Goal: Information Seeking & Learning: Learn about a topic

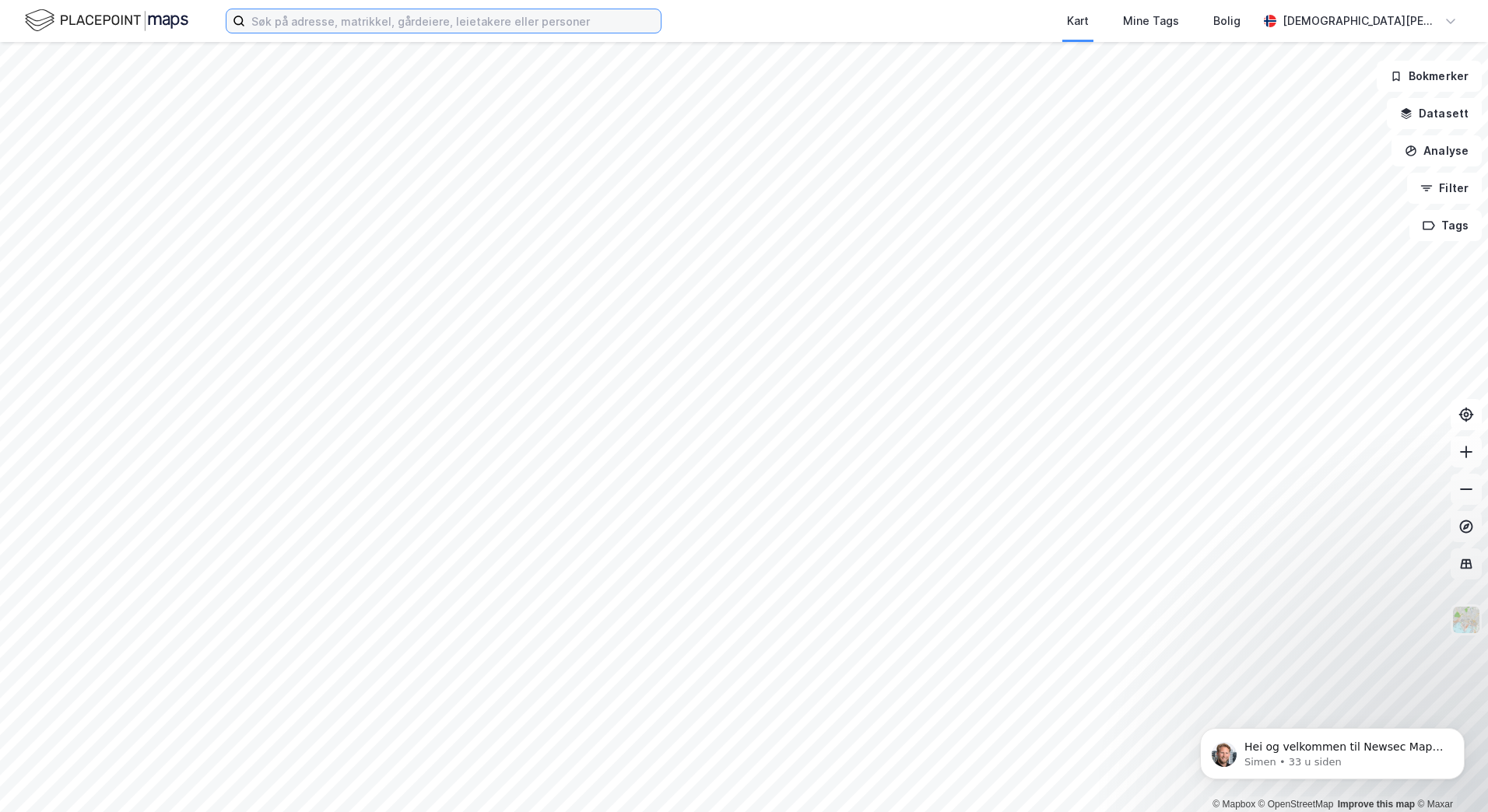
click at [325, 26] on input at bounding box center [452, 21] width 416 height 24
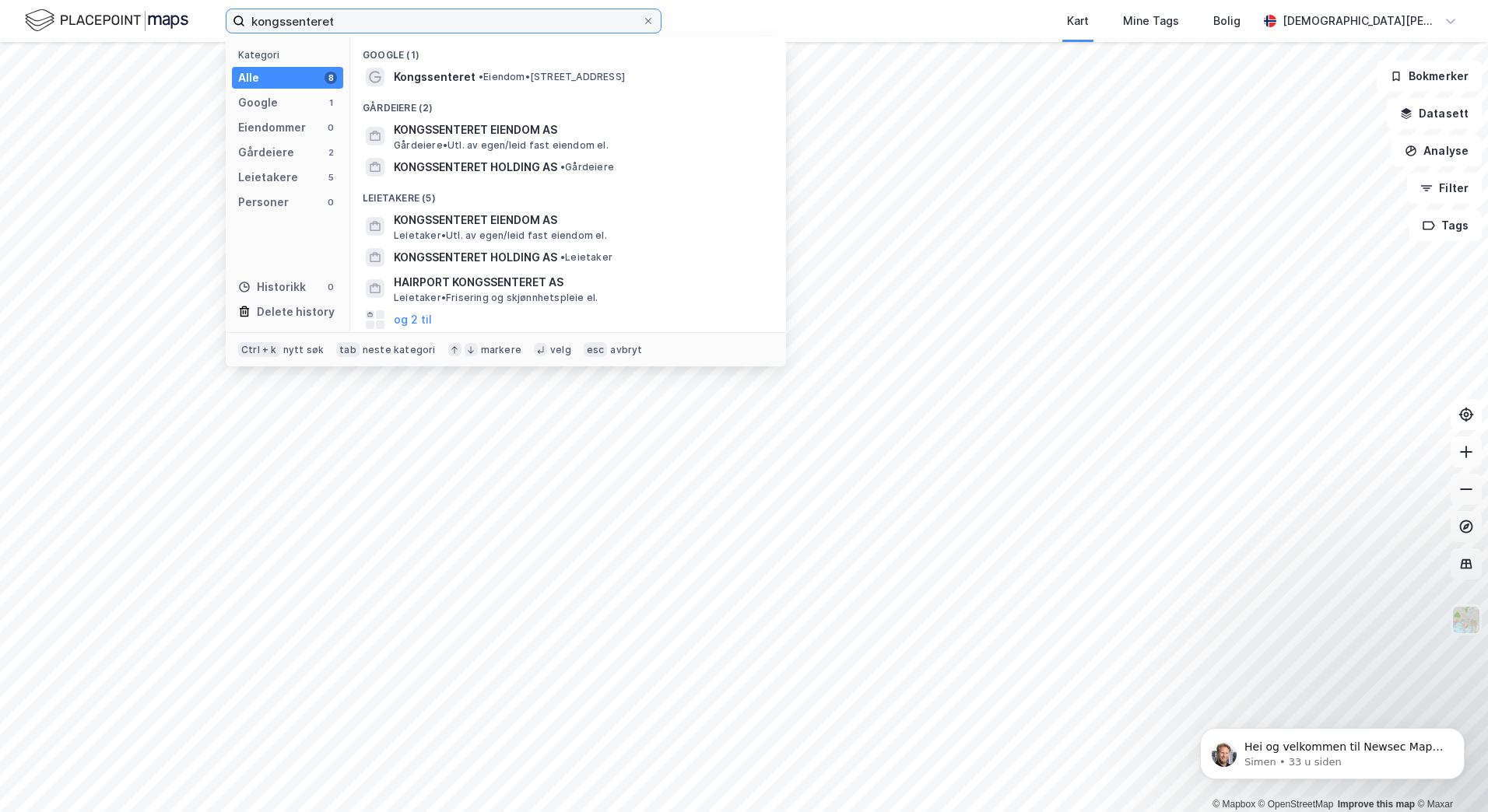
type input "kongssenteret"
click at [417, 89] on div "Gårdeiere (2)" at bounding box center [568, 103] width 436 height 28
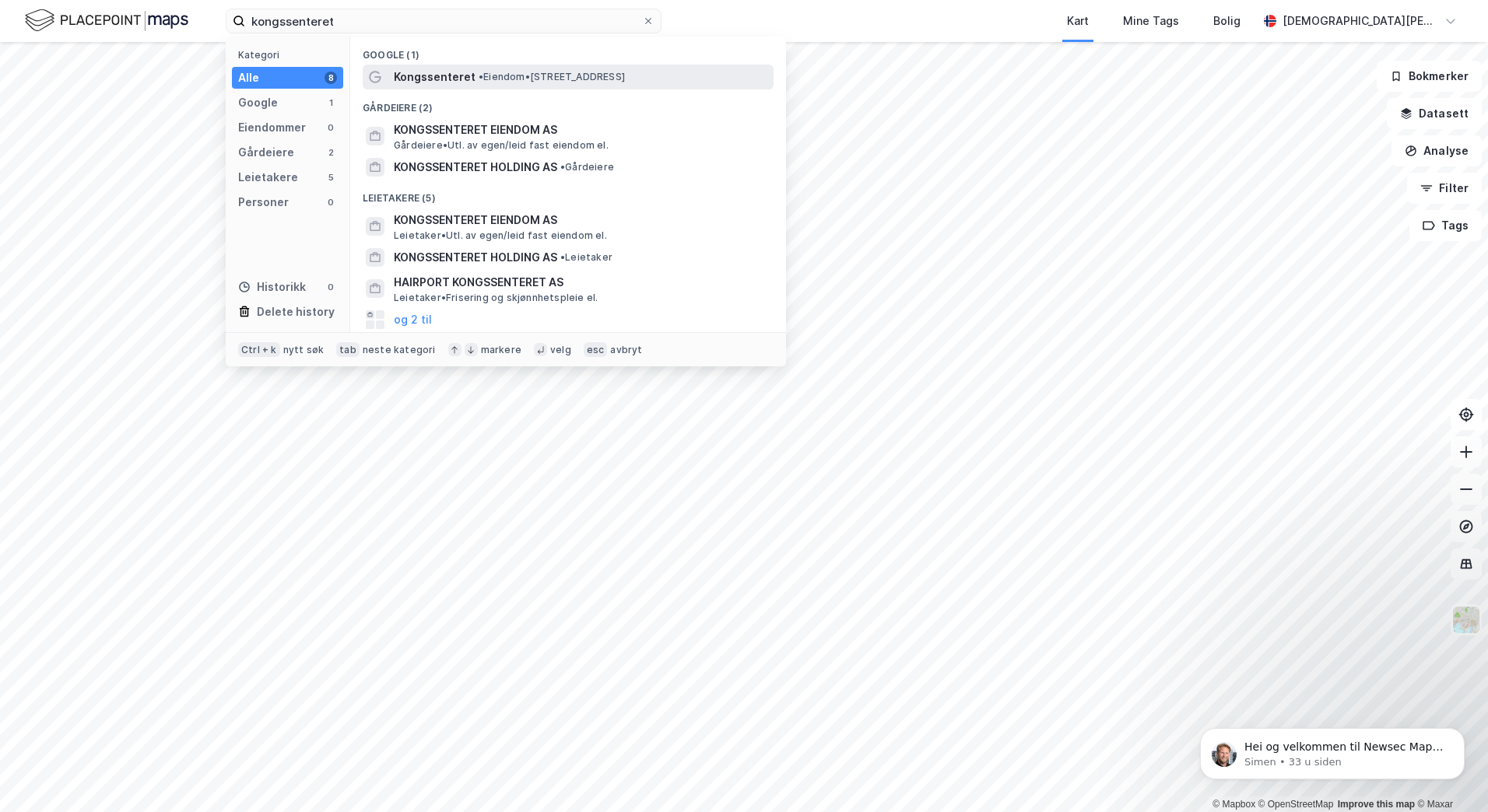
click at [421, 78] on span "Kongssenteret" at bounding box center [434, 77] width 82 height 19
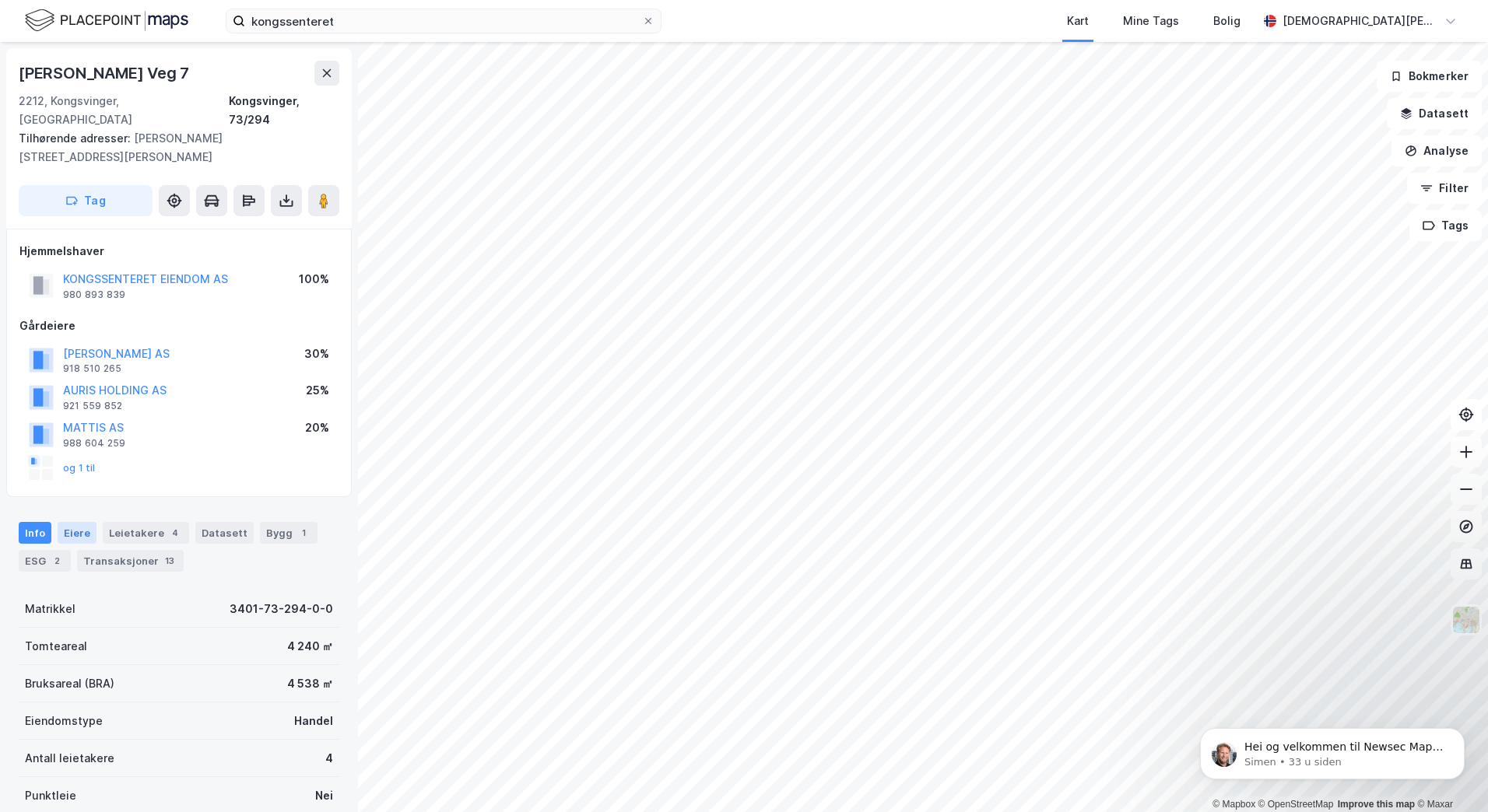
click at [74, 522] on div "Eiere" at bounding box center [77, 532] width 39 height 22
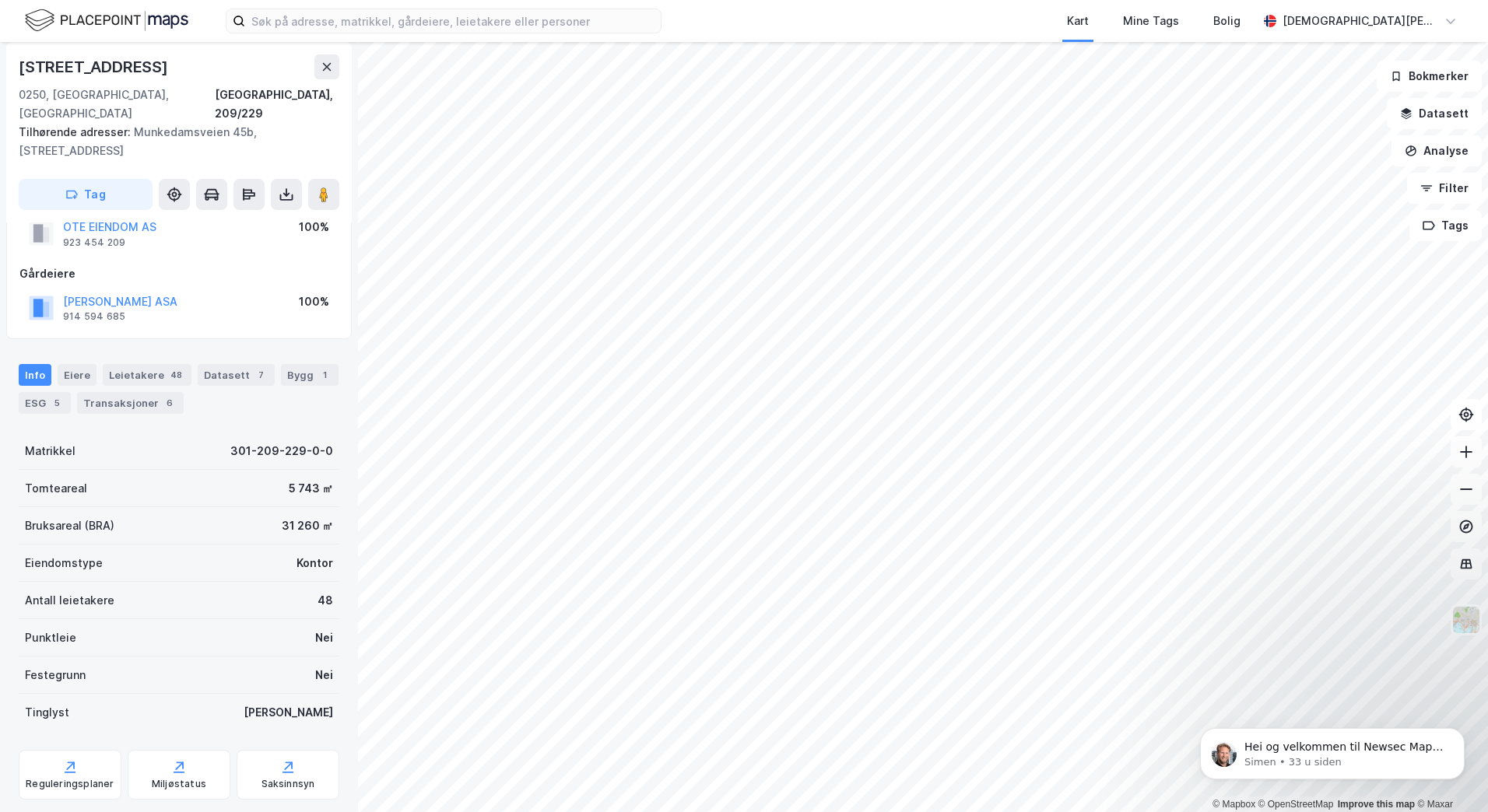
scroll to position [71, 0]
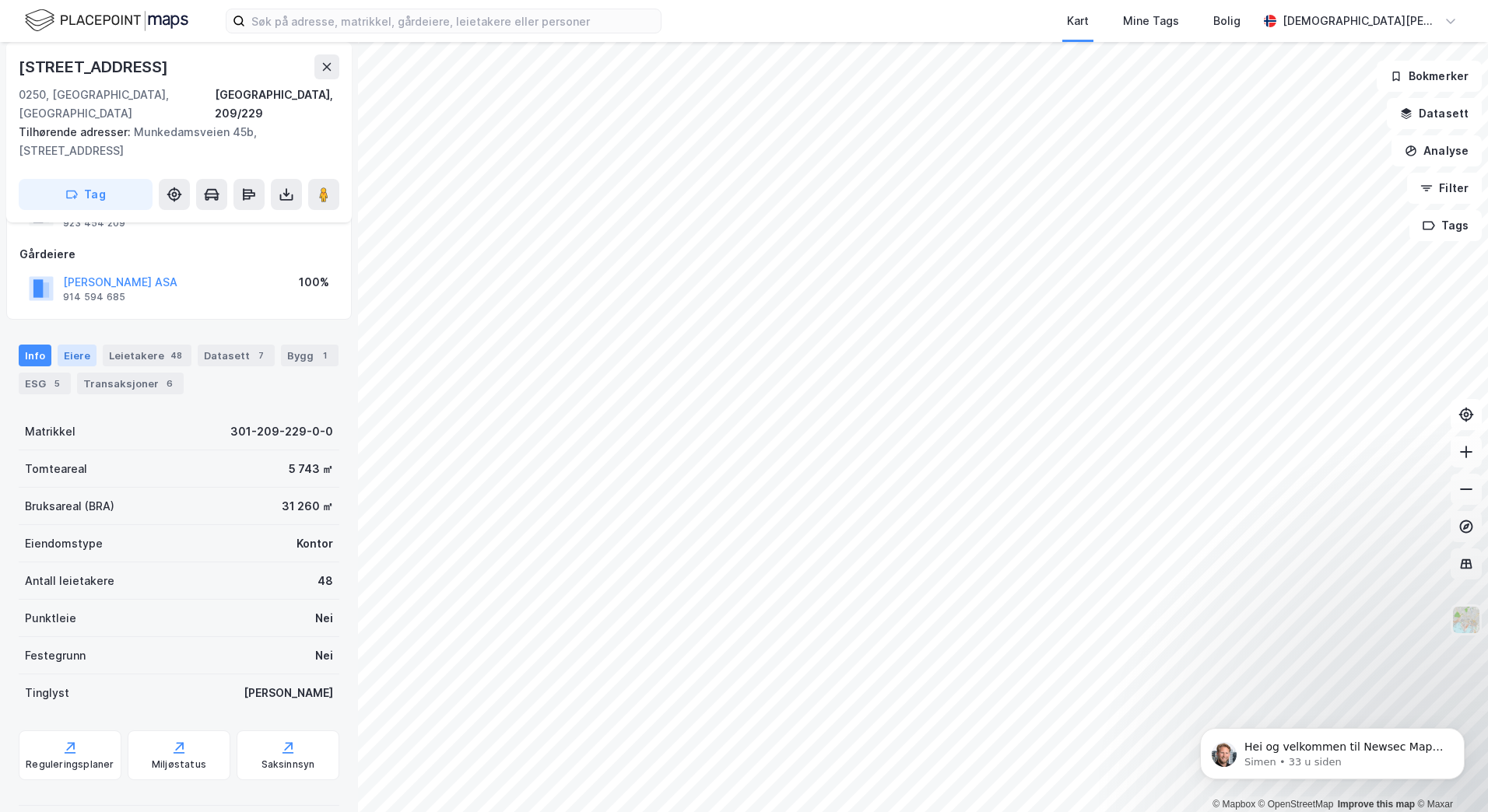
click at [71, 344] on div "Eiere" at bounding box center [77, 355] width 39 height 22
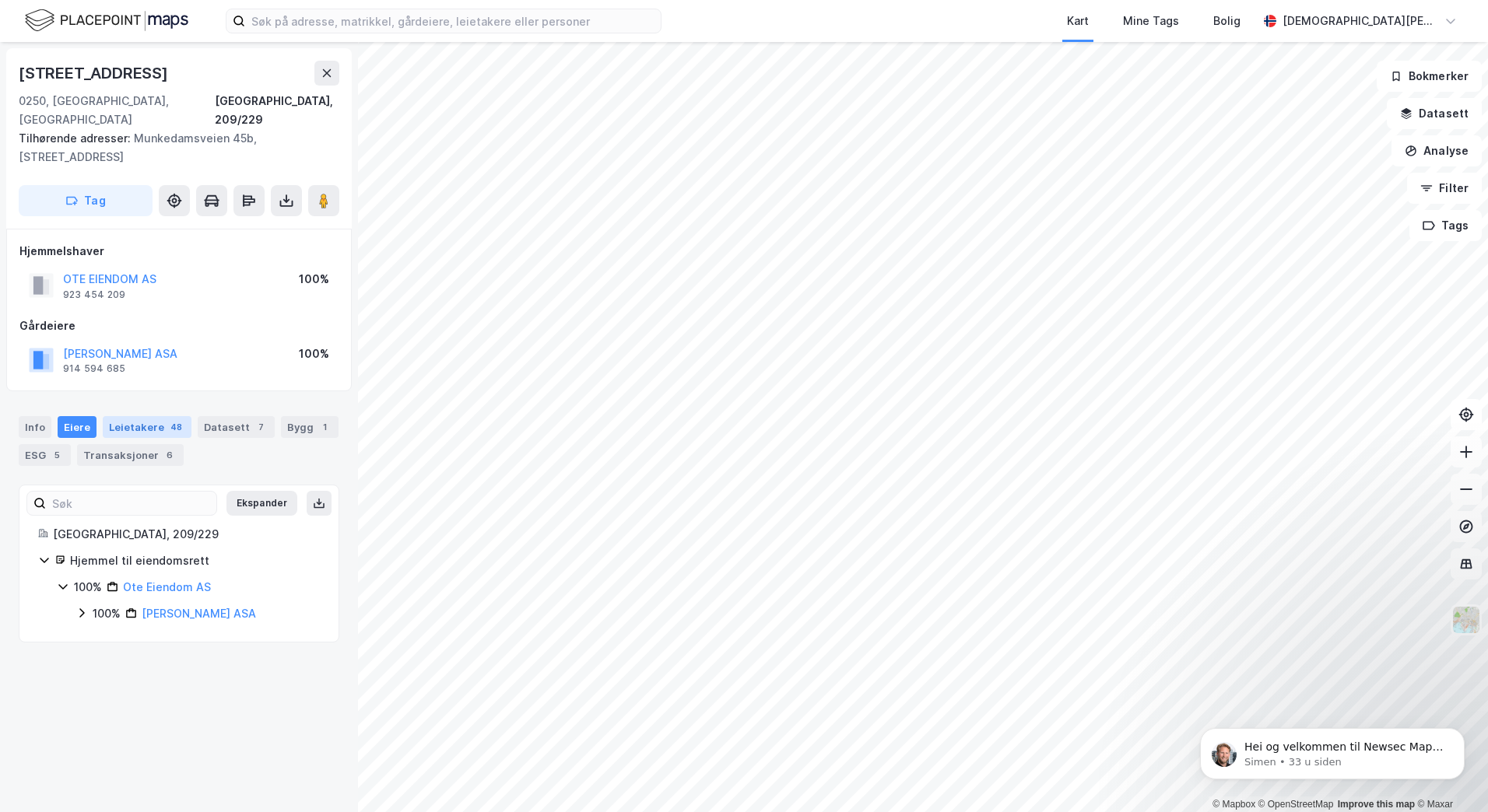
click at [135, 417] on div "Leietakere 48" at bounding box center [147, 427] width 88 height 22
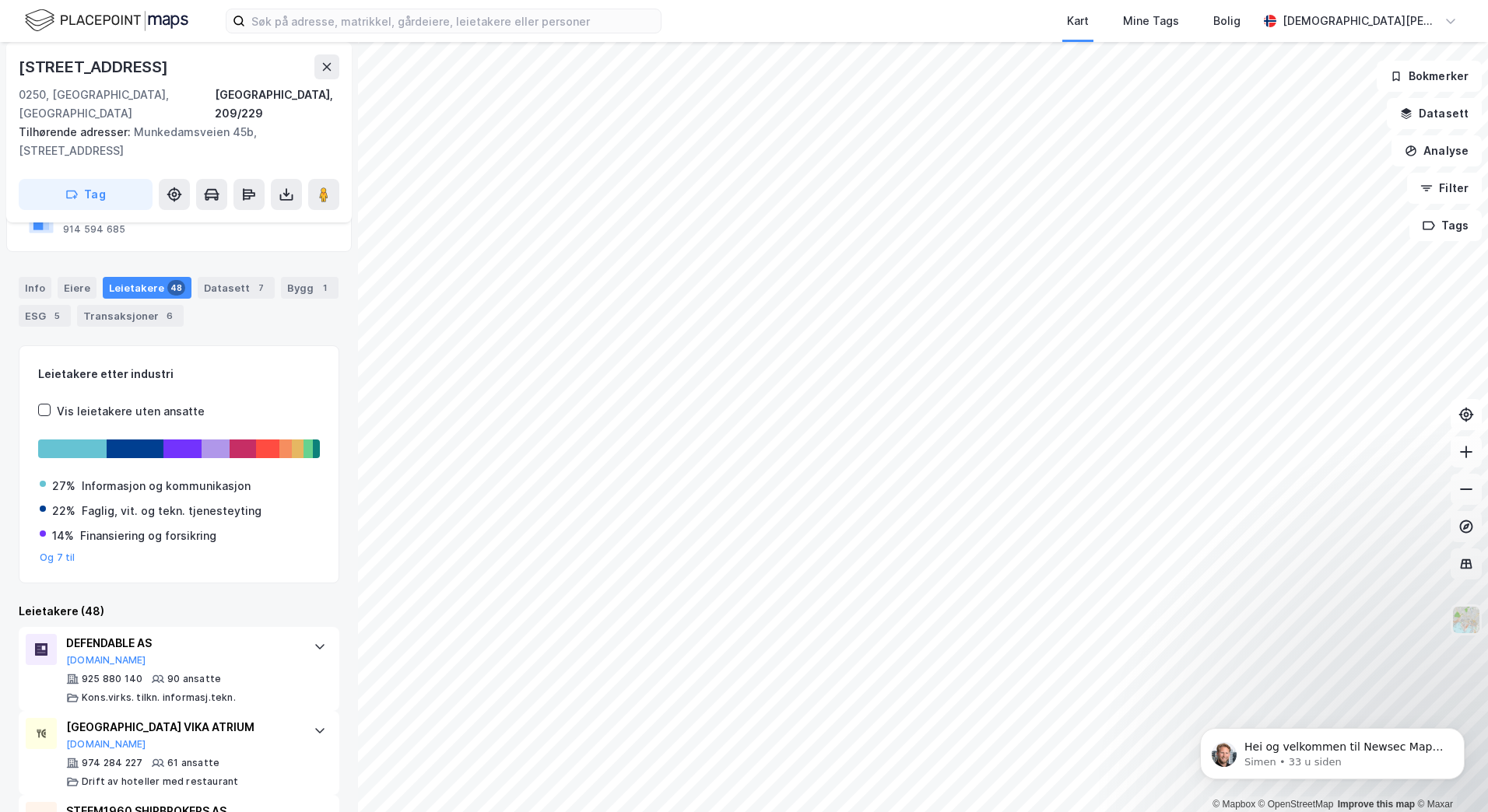
scroll to position [78, 0]
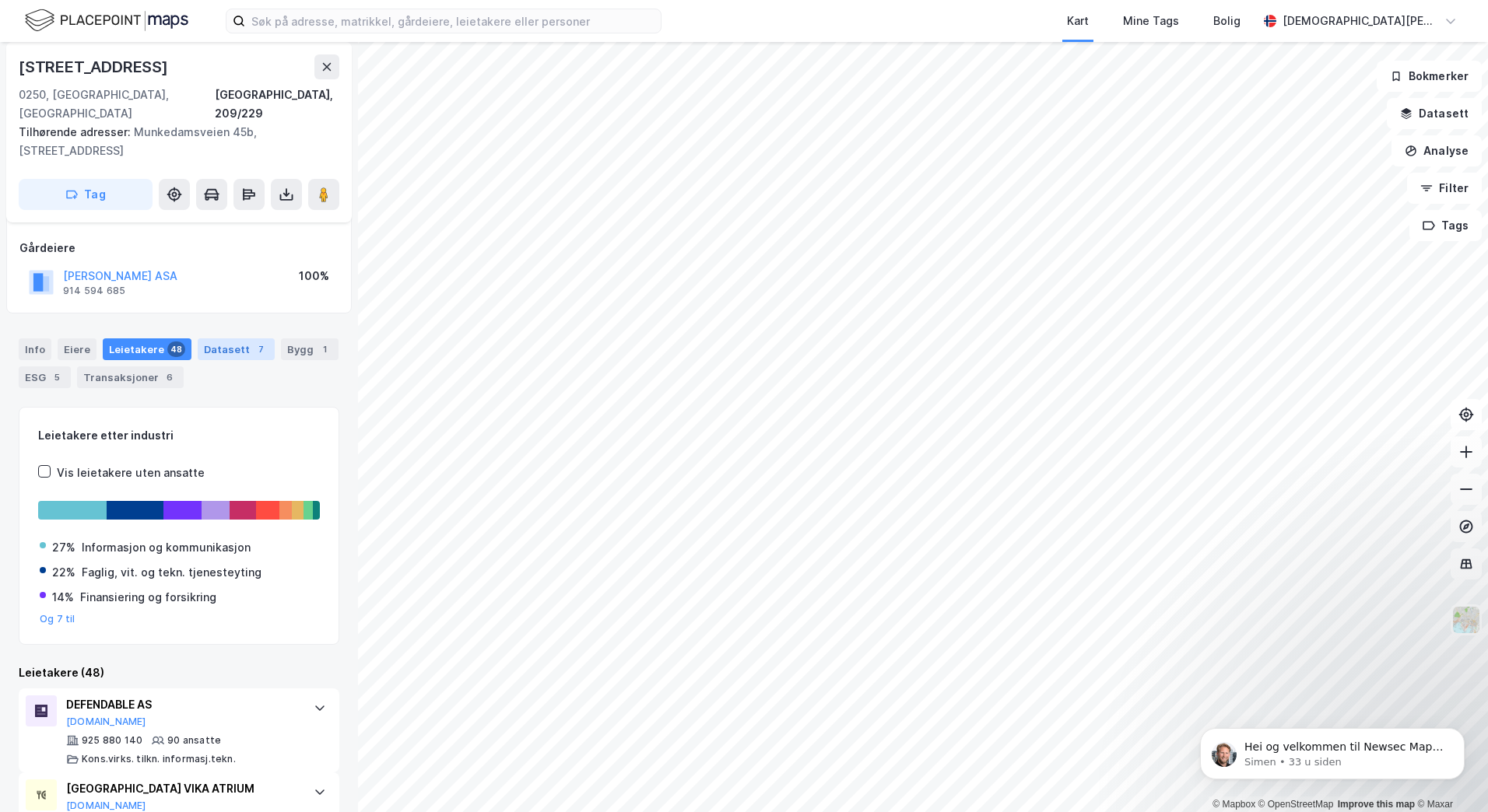
click at [225, 339] on div "Datasett 7" at bounding box center [236, 349] width 77 height 22
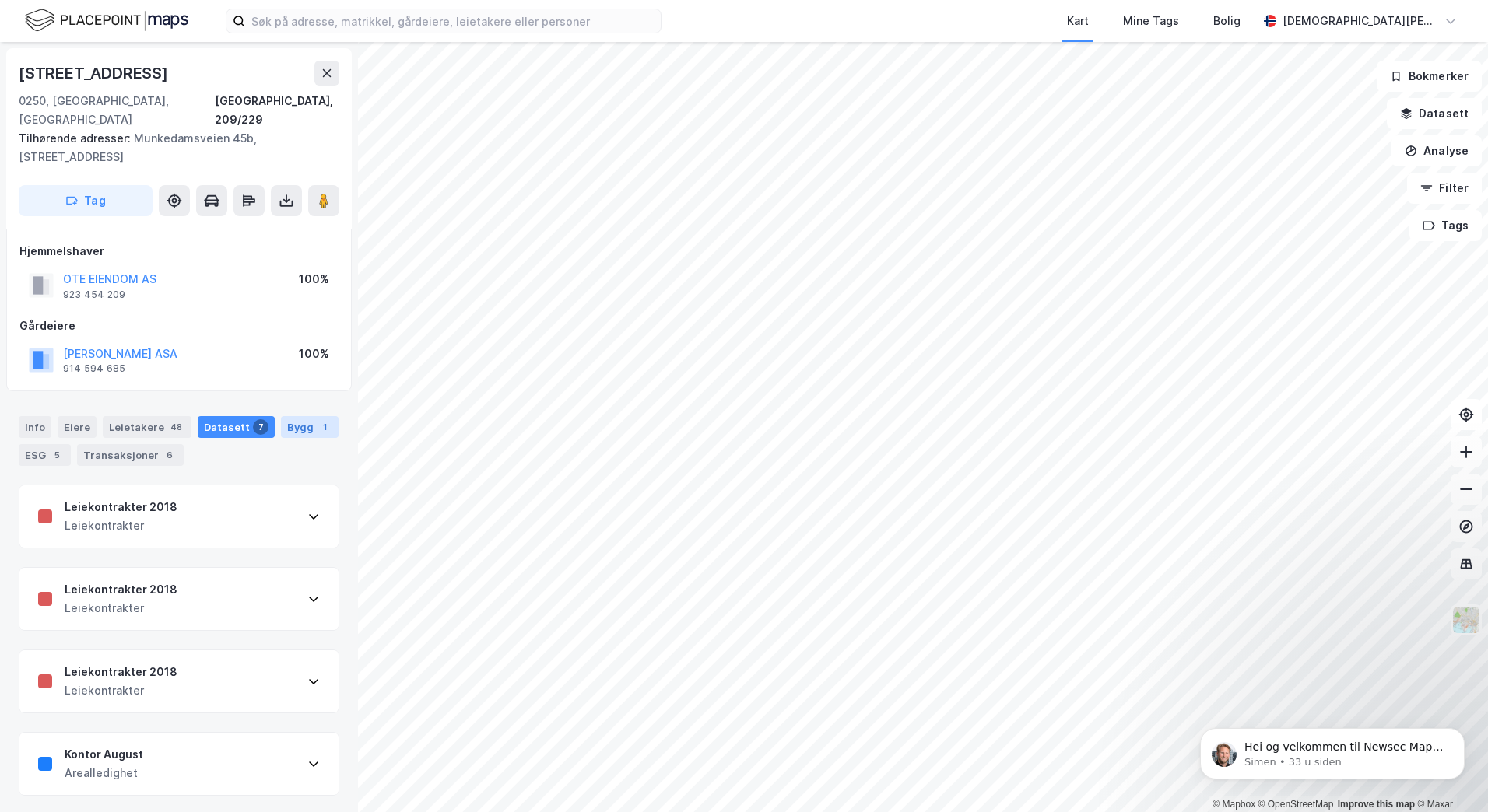
click at [288, 417] on div "Bygg 1" at bounding box center [310, 427] width 58 height 22
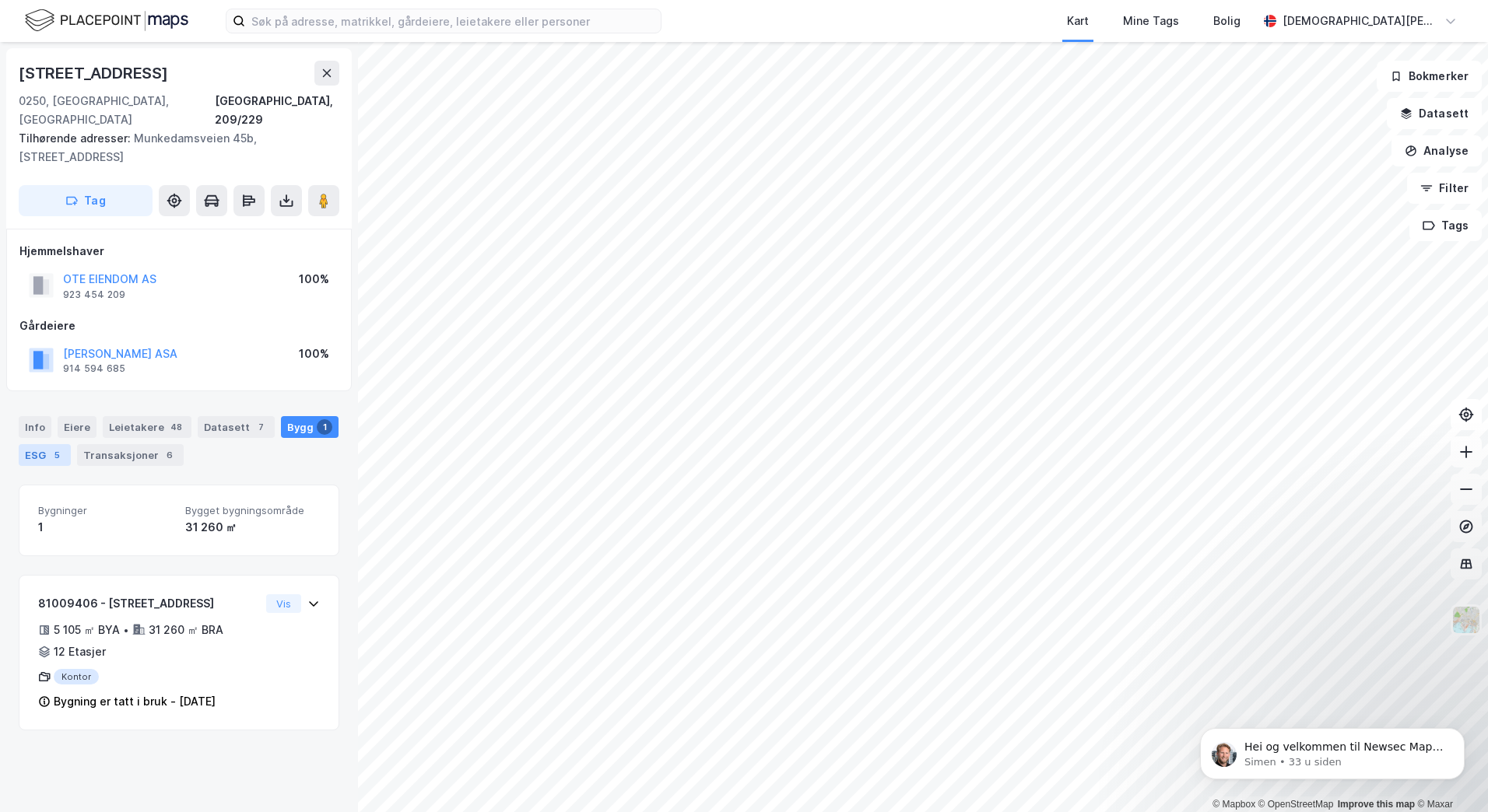
click at [48, 444] on div "ESG 5" at bounding box center [45, 455] width 52 height 22
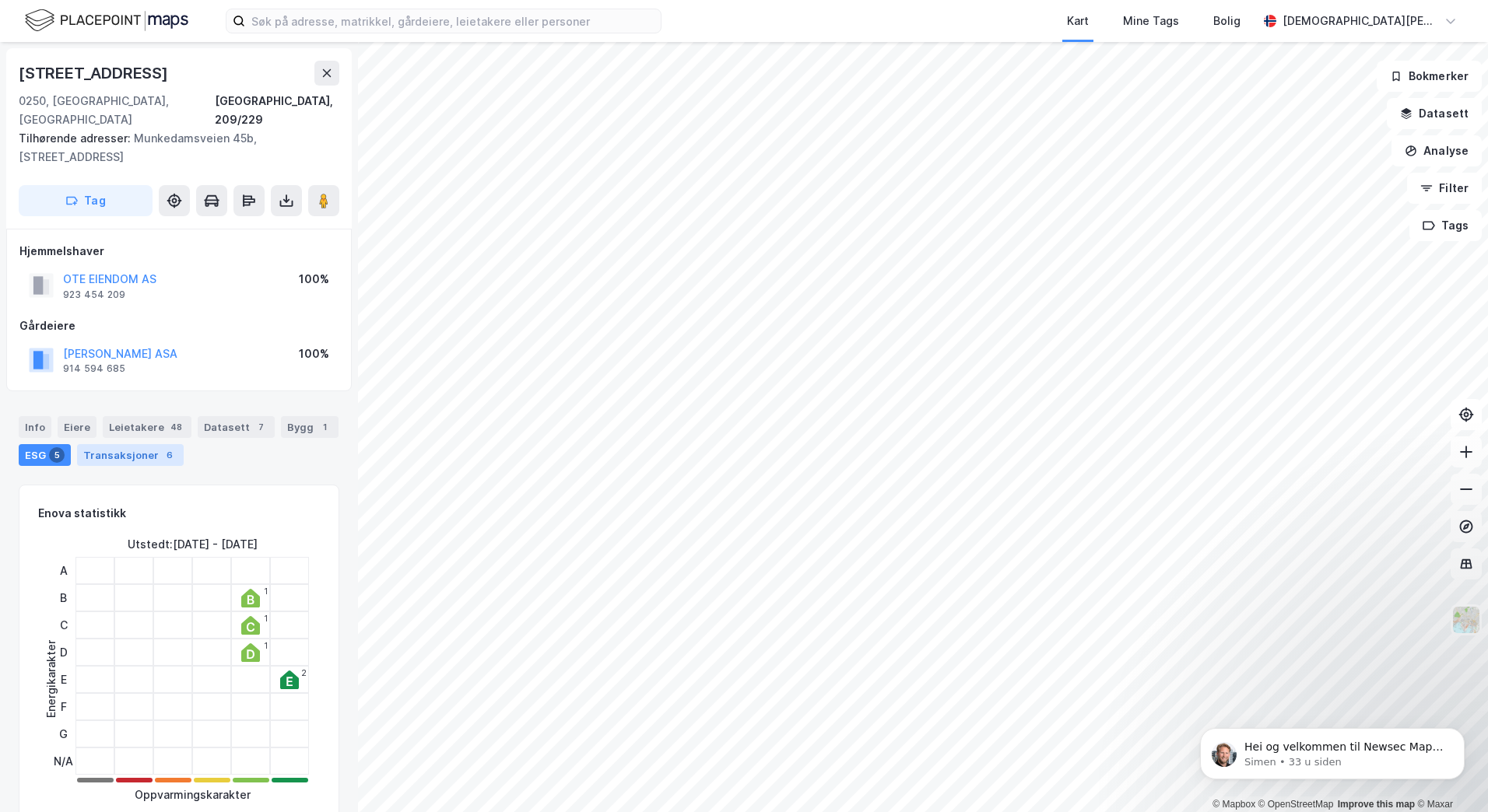
click at [139, 444] on div "Transaksjoner 6" at bounding box center [130, 455] width 107 height 22
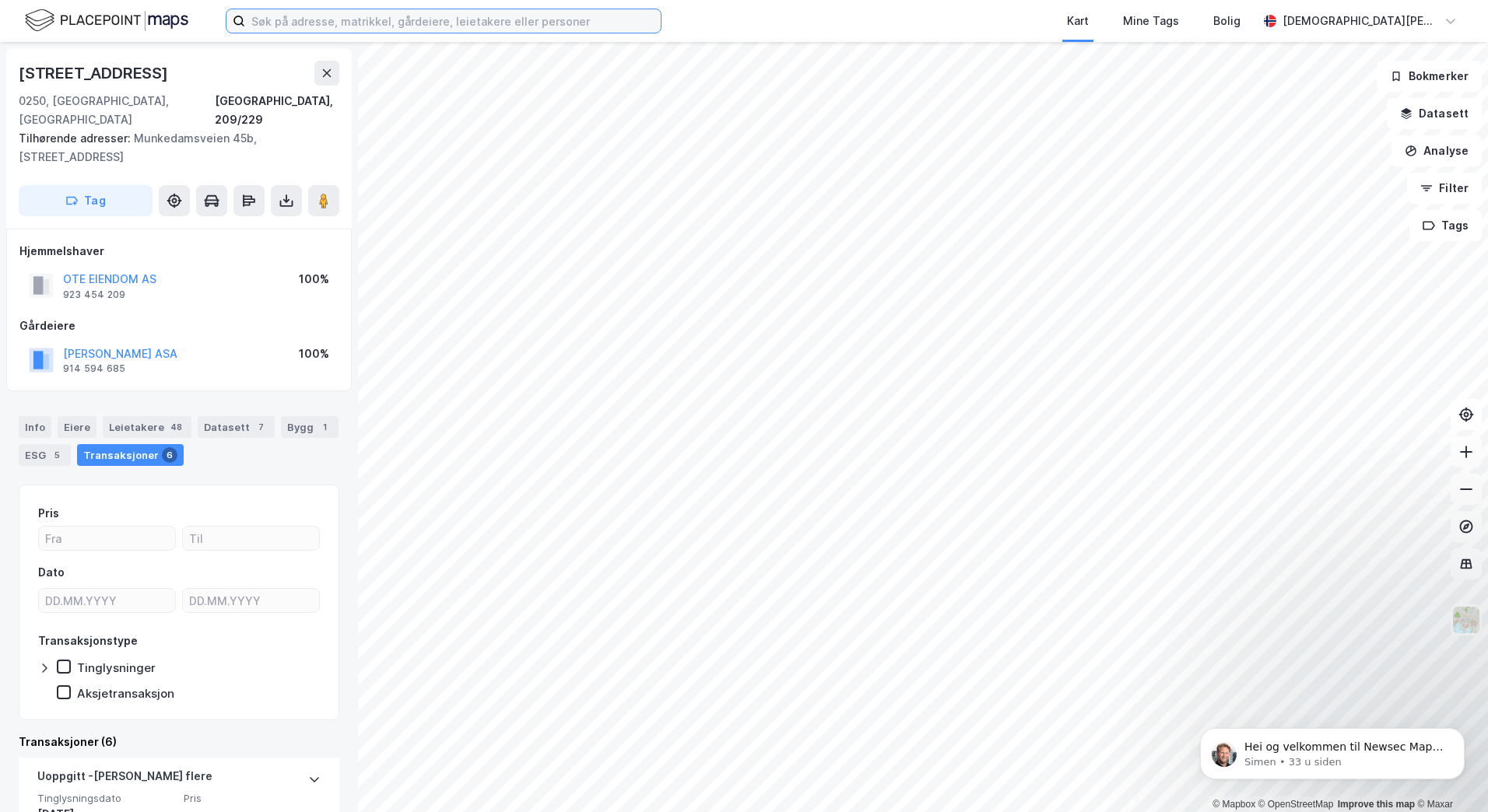
click at [329, 25] on input at bounding box center [452, 21] width 416 height 24
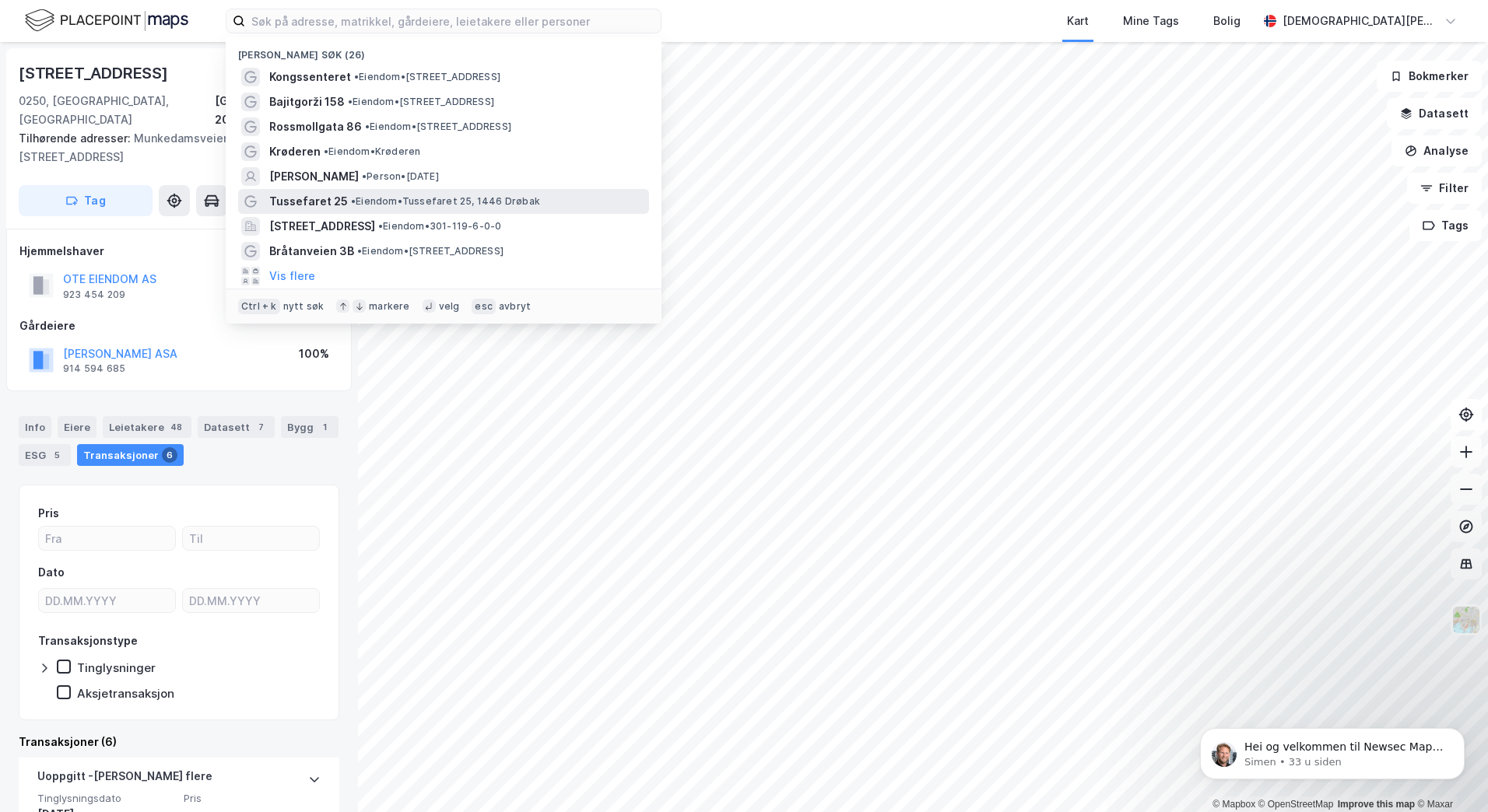
click at [328, 199] on span "Tussefaret 25" at bounding box center [308, 201] width 79 height 19
